Goal: Navigation & Orientation: Find specific page/section

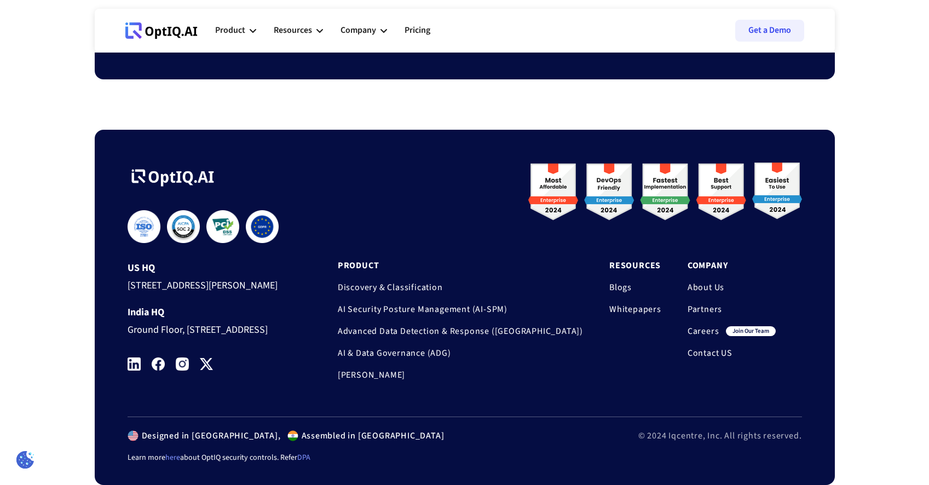
scroll to position [3616, 0]
click at [182, 364] on img at bounding box center [182, 364] width 13 height 13
click at [138, 365] on img at bounding box center [134, 364] width 13 height 13
click at [186, 367] on img at bounding box center [182, 364] width 13 height 13
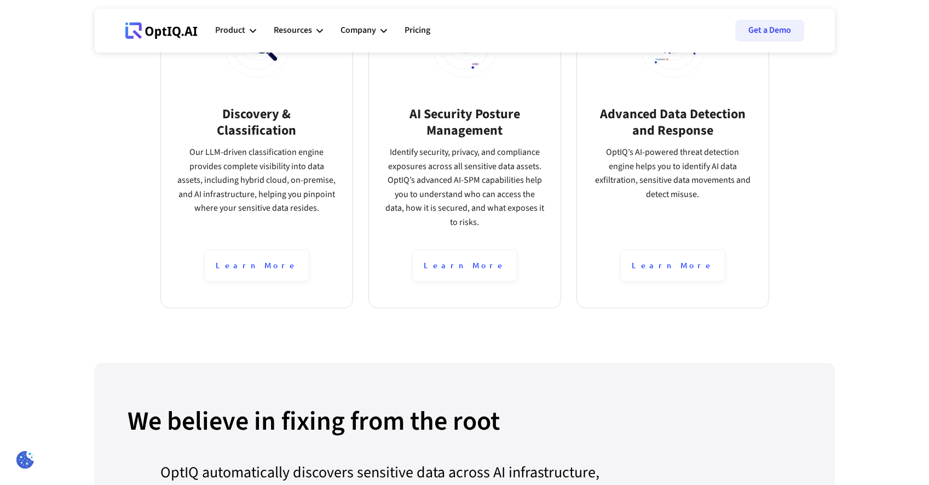
scroll to position [565, 0]
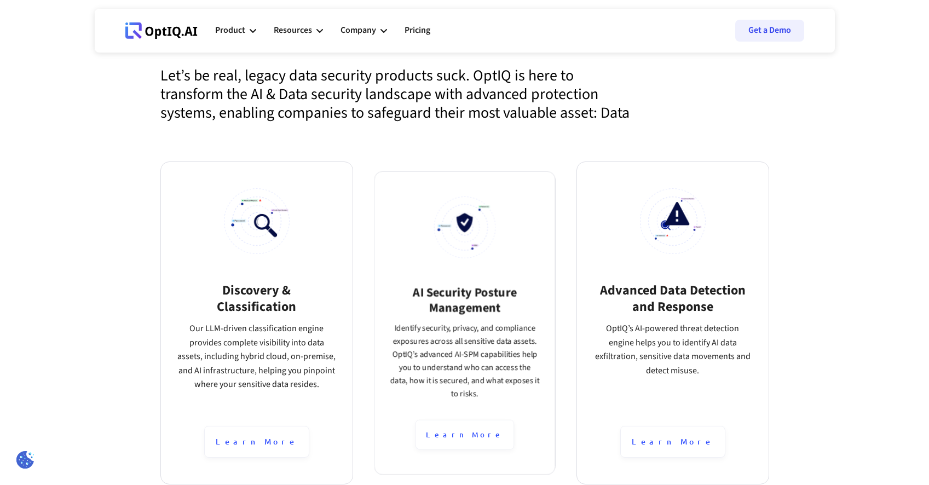
click at [442, 234] on img at bounding box center [465, 228] width 62 height 62
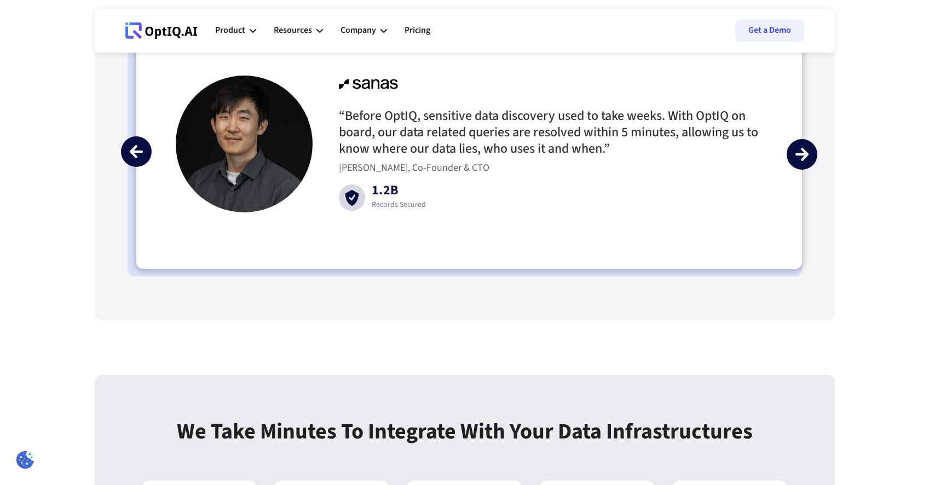
scroll to position [2605, 0]
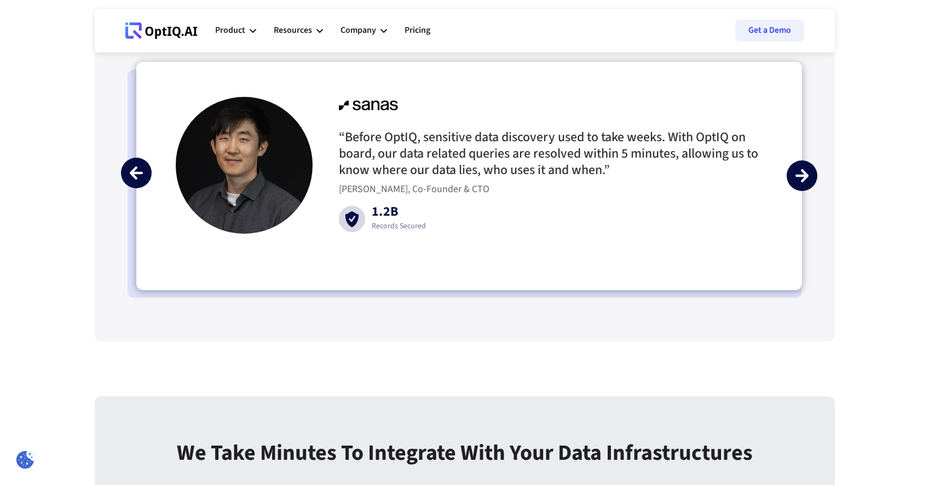
click at [128, 166] on div "previous slide" at bounding box center [136, 173] width 31 height 31
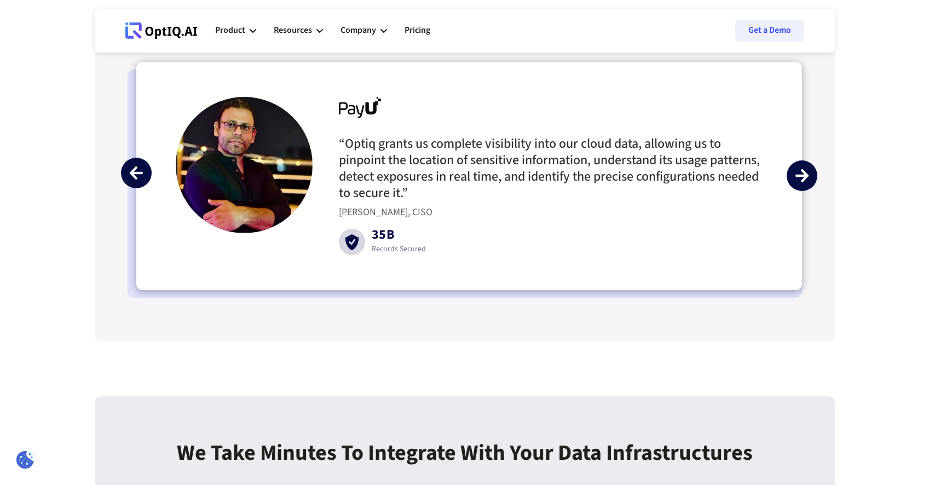
click at [128, 166] on div "previous slide" at bounding box center [136, 173] width 31 height 31
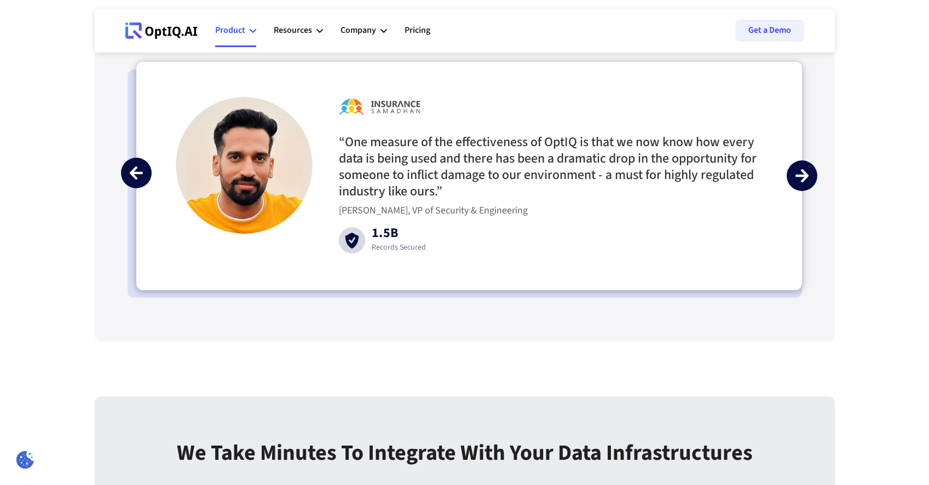
click at [224, 33] on div "Product" at bounding box center [230, 30] width 30 height 15
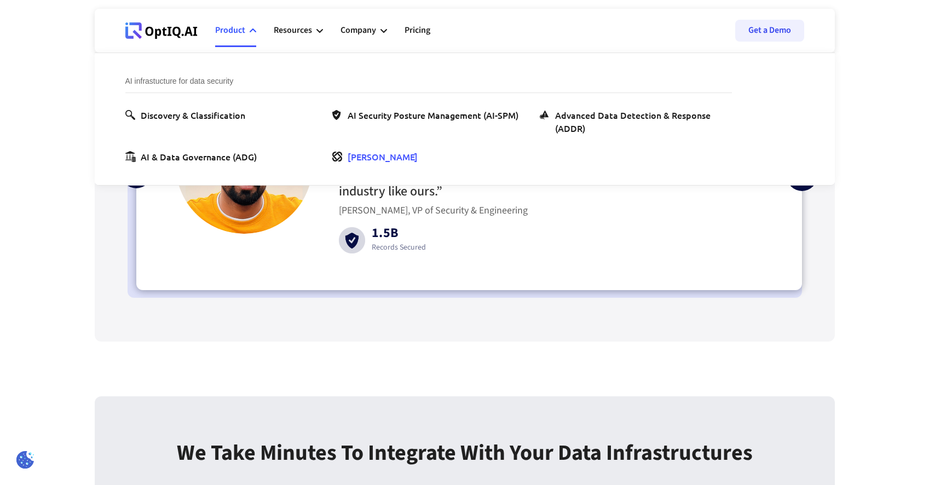
click at [370, 160] on div "[PERSON_NAME]" at bounding box center [383, 156] width 70 height 13
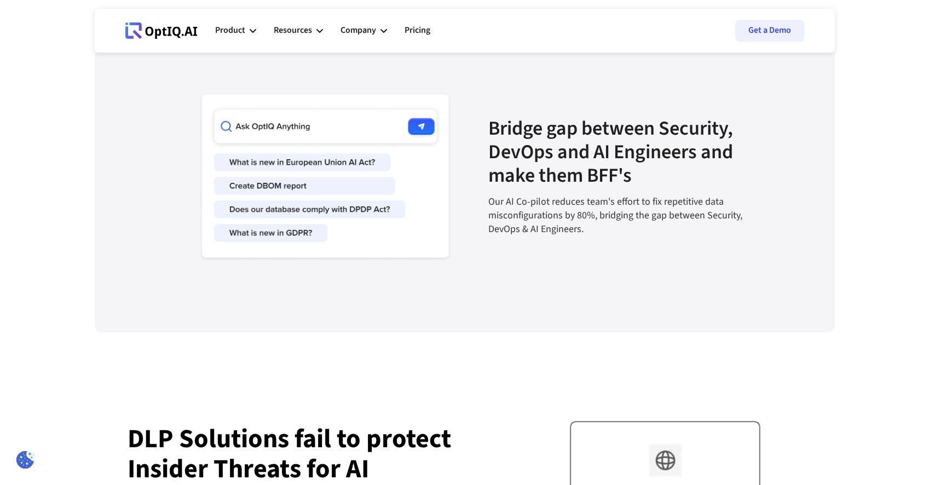
scroll to position [1768, 0]
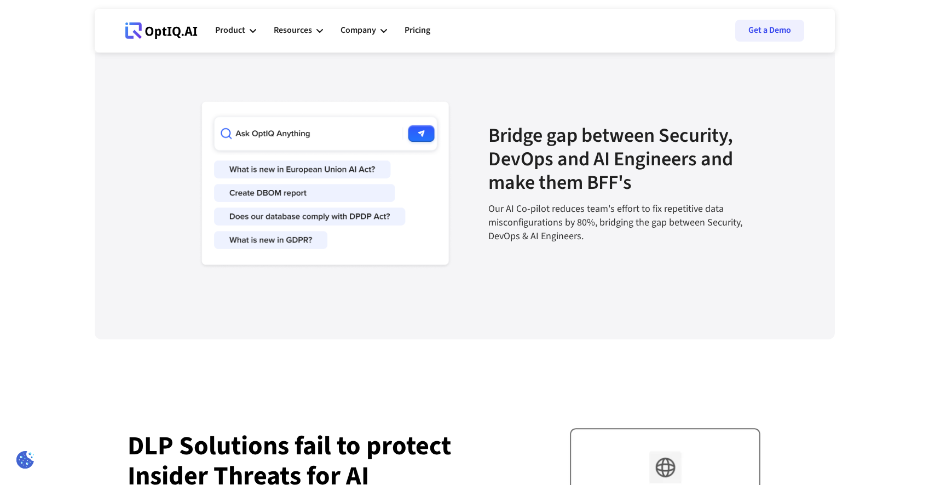
click at [364, 140] on img at bounding box center [315, 183] width 274 height 172
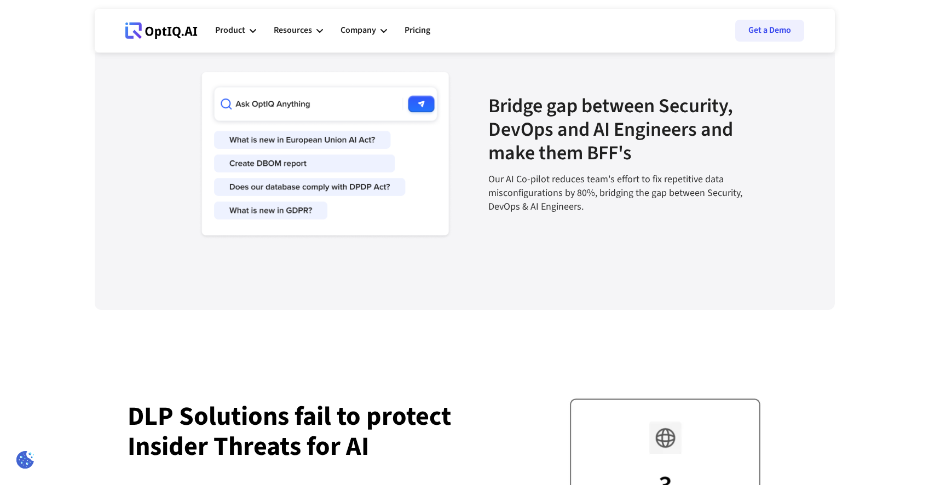
scroll to position [1751, 0]
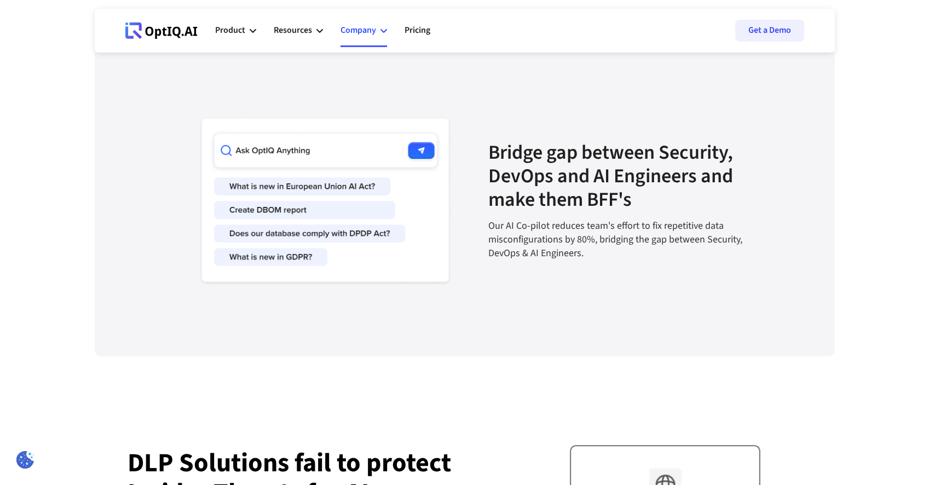
click at [371, 25] on div "Company" at bounding box center [359, 30] width 36 height 15
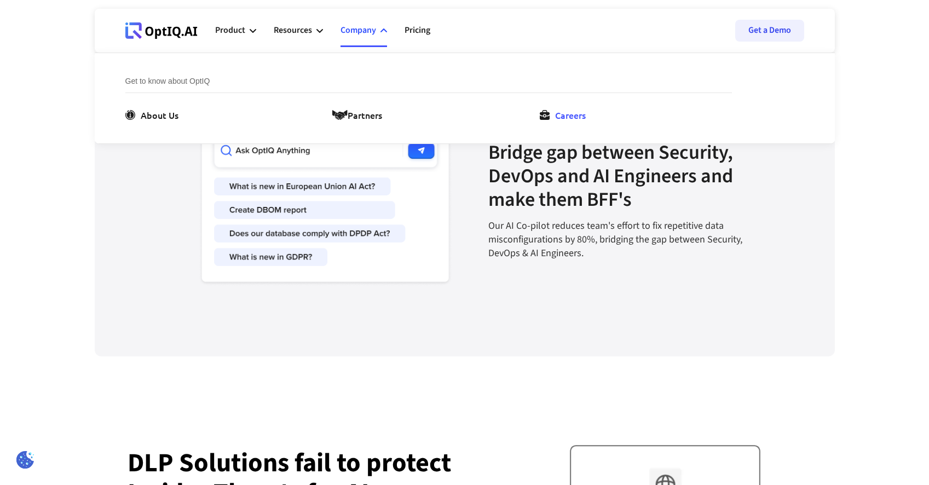
click at [586, 113] on div "Careers" at bounding box center [570, 114] width 31 height 13
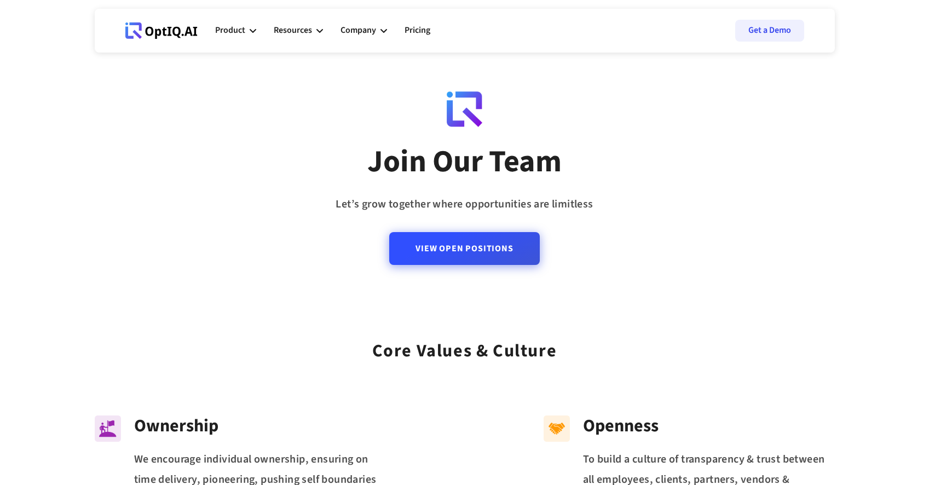
click at [469, 249] on link "View Open Positions" at bounding box center [464, 248] width 150 height 33
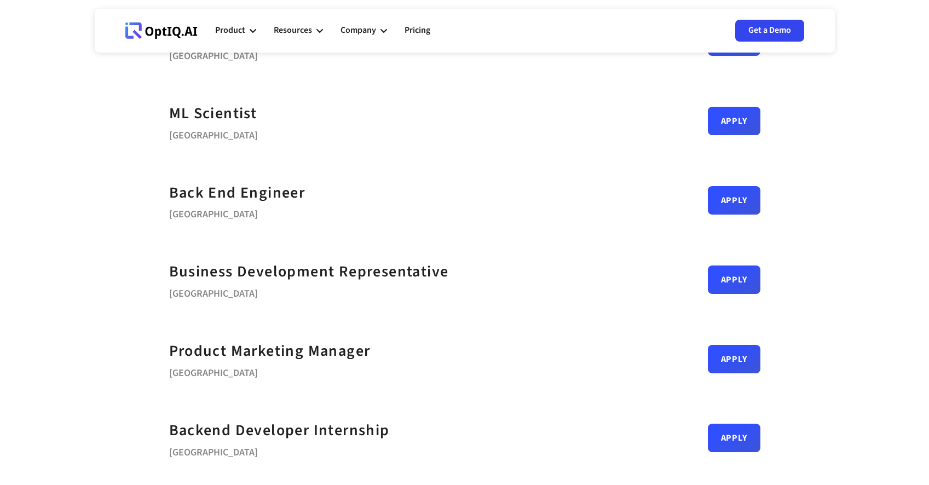
scroll to position [206, 0]
